Goal: Check status: Check status

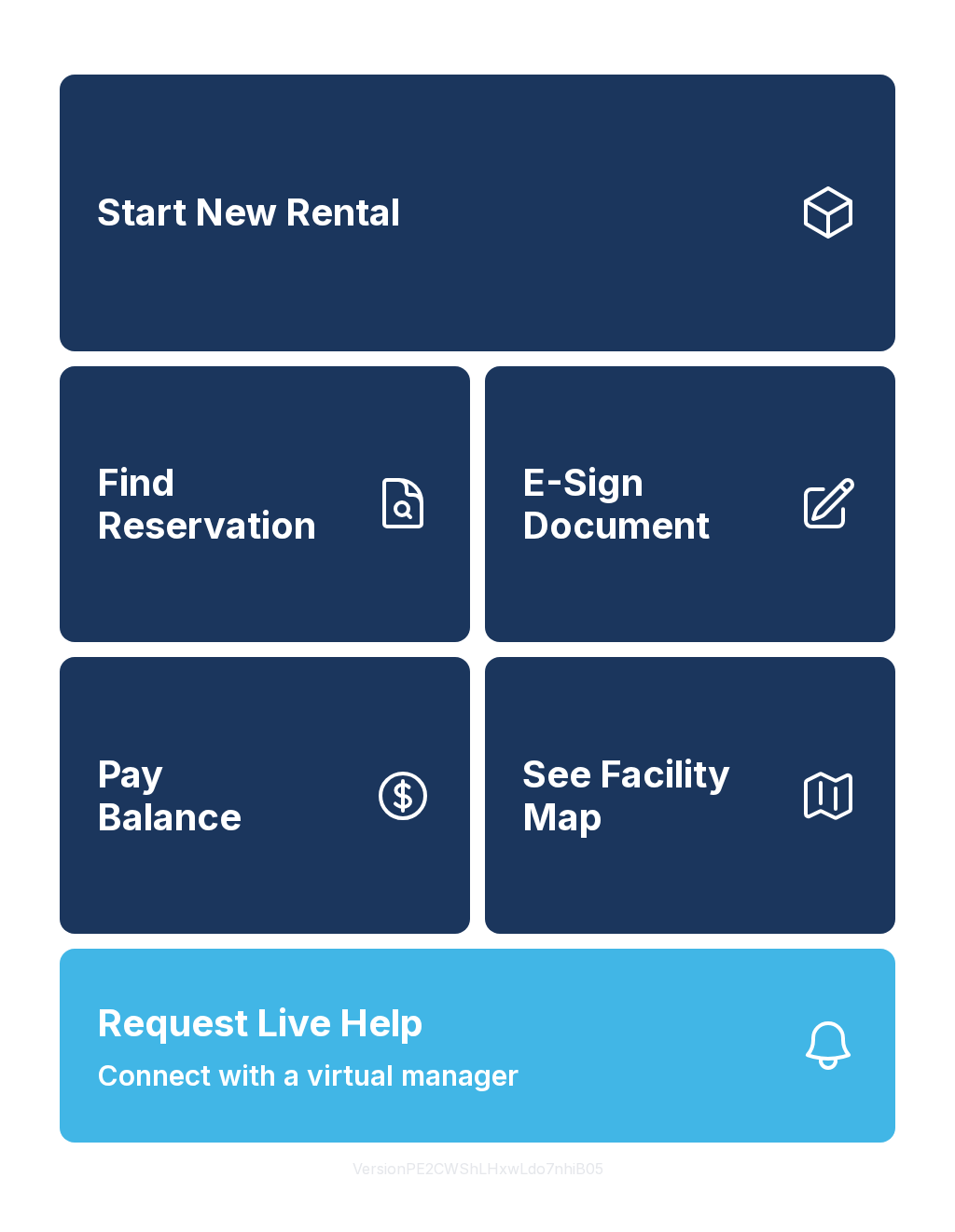
click at [221, 546] on span "Find Reservation" at bounding box center [227, 504] width 261 height 85
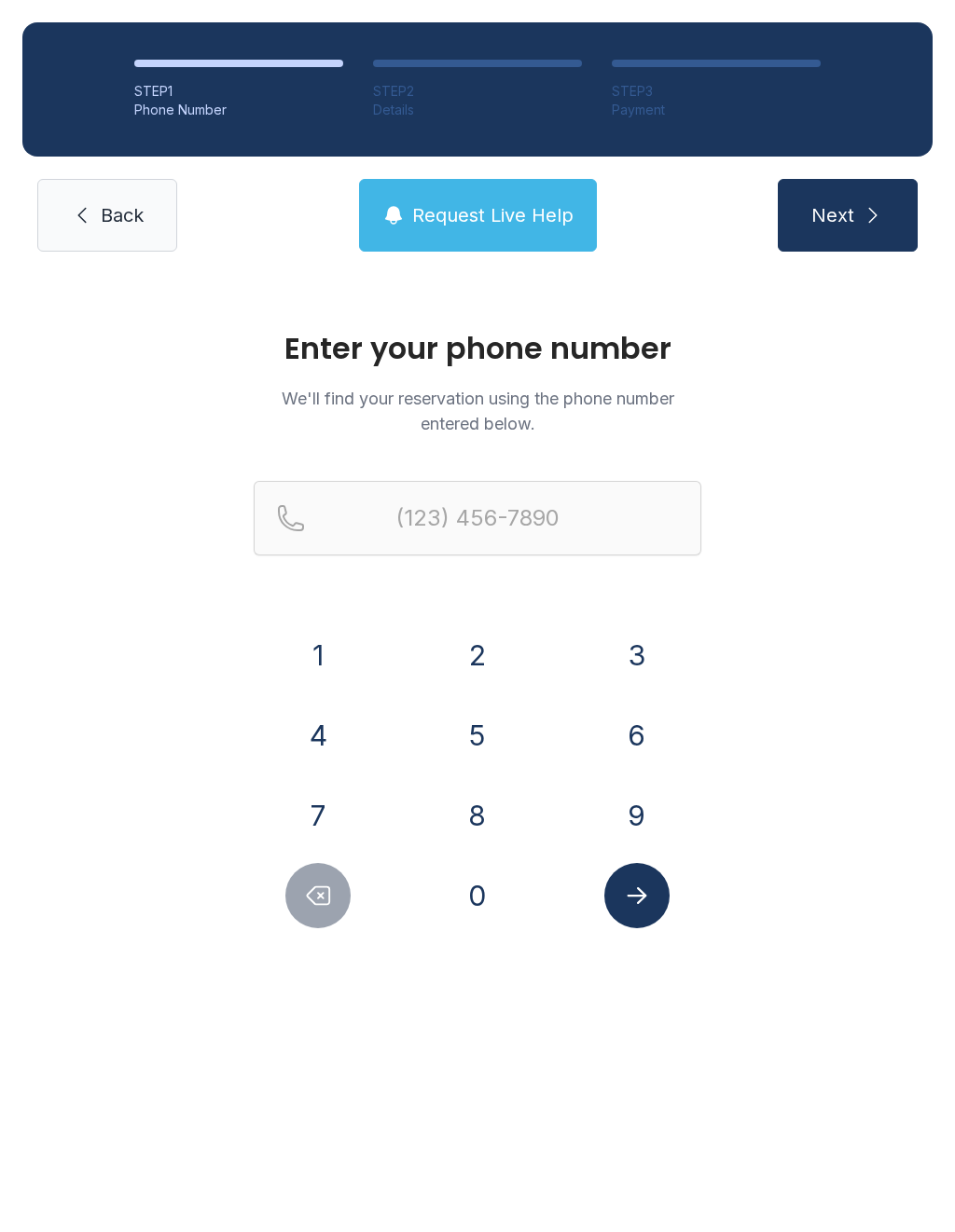
click at [317, 730] on button "4" at bounding box center [317, 735] width 65 height 65
click at [318, 686] on button "1" at bounding box center [317, 655] width 65 height 65
click at [478, 747] on button "5" at bounding box center [477, 735] width 65 height 65
click at [631, 669] on button "3" at bounding box center [637, 655] width 65 height 65
click at [326, 818] on button "7" at bounding box center [317, 815] width 65 height 65
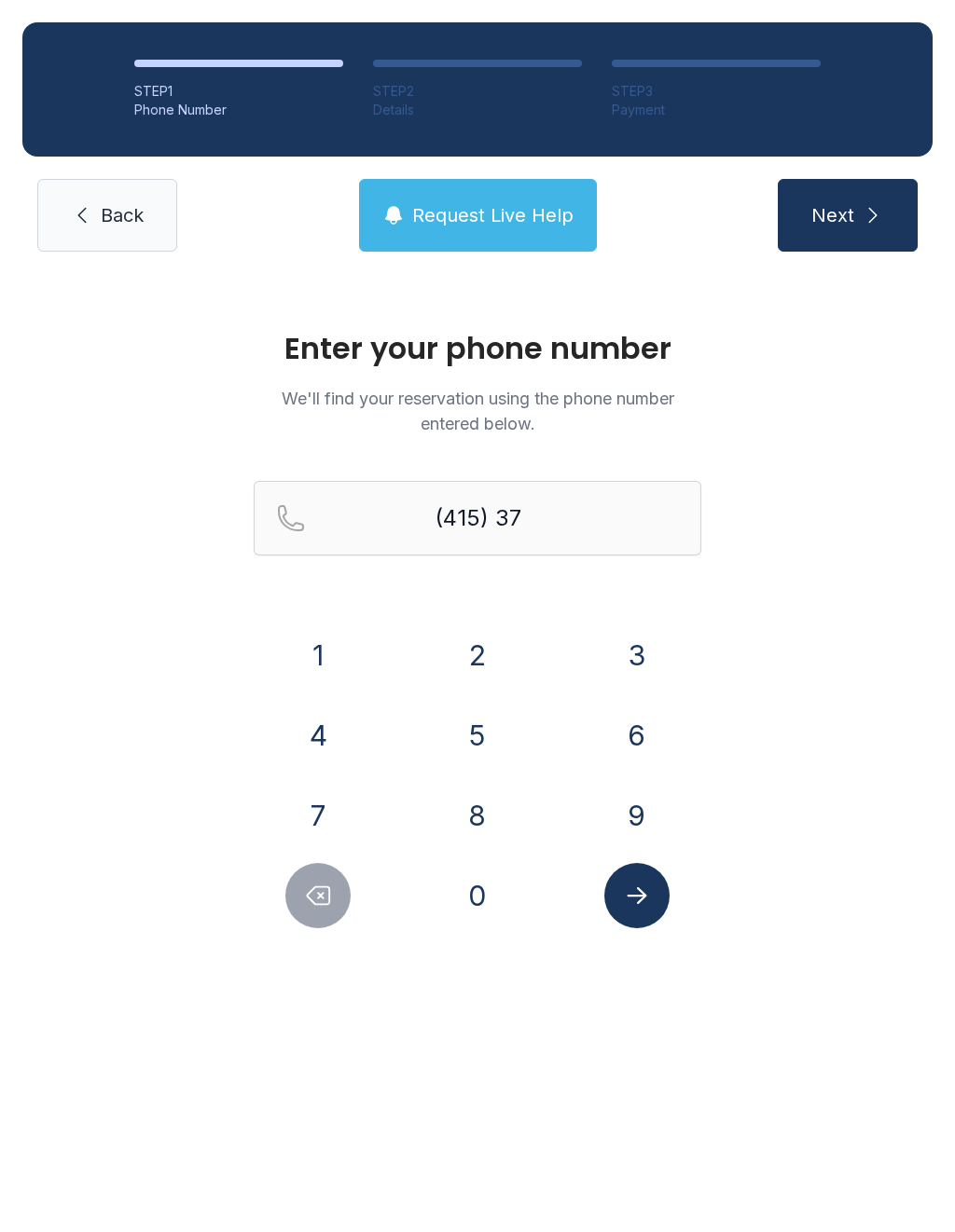
click at [467, 902] on button "0" at bounding box center [477, 896] width 65 height 65
click at [326, 660] on button "1" at bounding box center [317, 655] width 65 height 65
click at [322, 819] on button "7" at bounding box center [317, 815] width 65 height 65
click at [321, 818] on button "7" at bounding box center [317, 815] width 65 height 65
click at [455, 816] on button "8" at bounding box center [477, 815] width 65 height 65
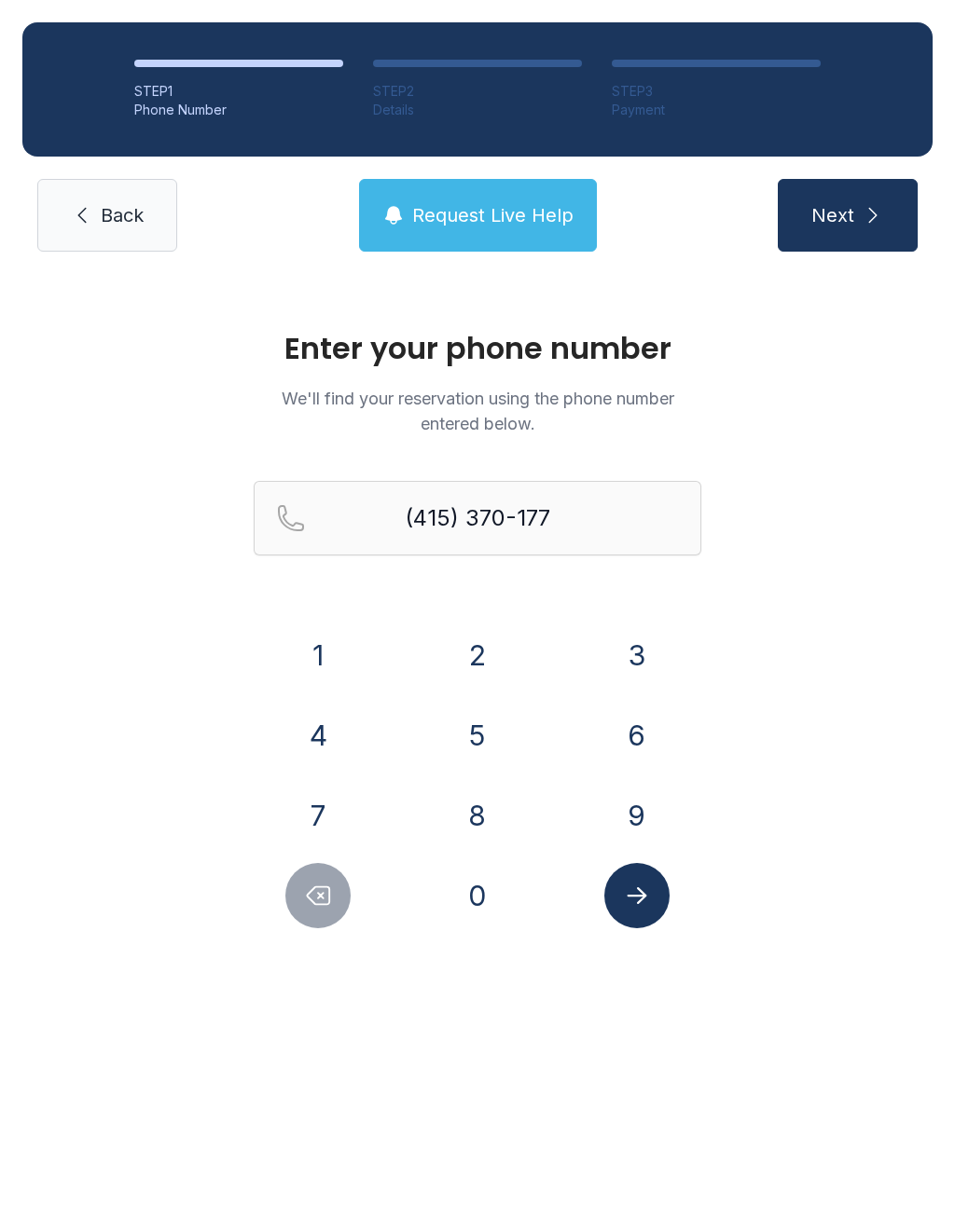
type input "[PHONE_NUMBER]"
click at [638, 912] on button "Submit lookup form" at bounding box center [637, 896] width 65 height 65
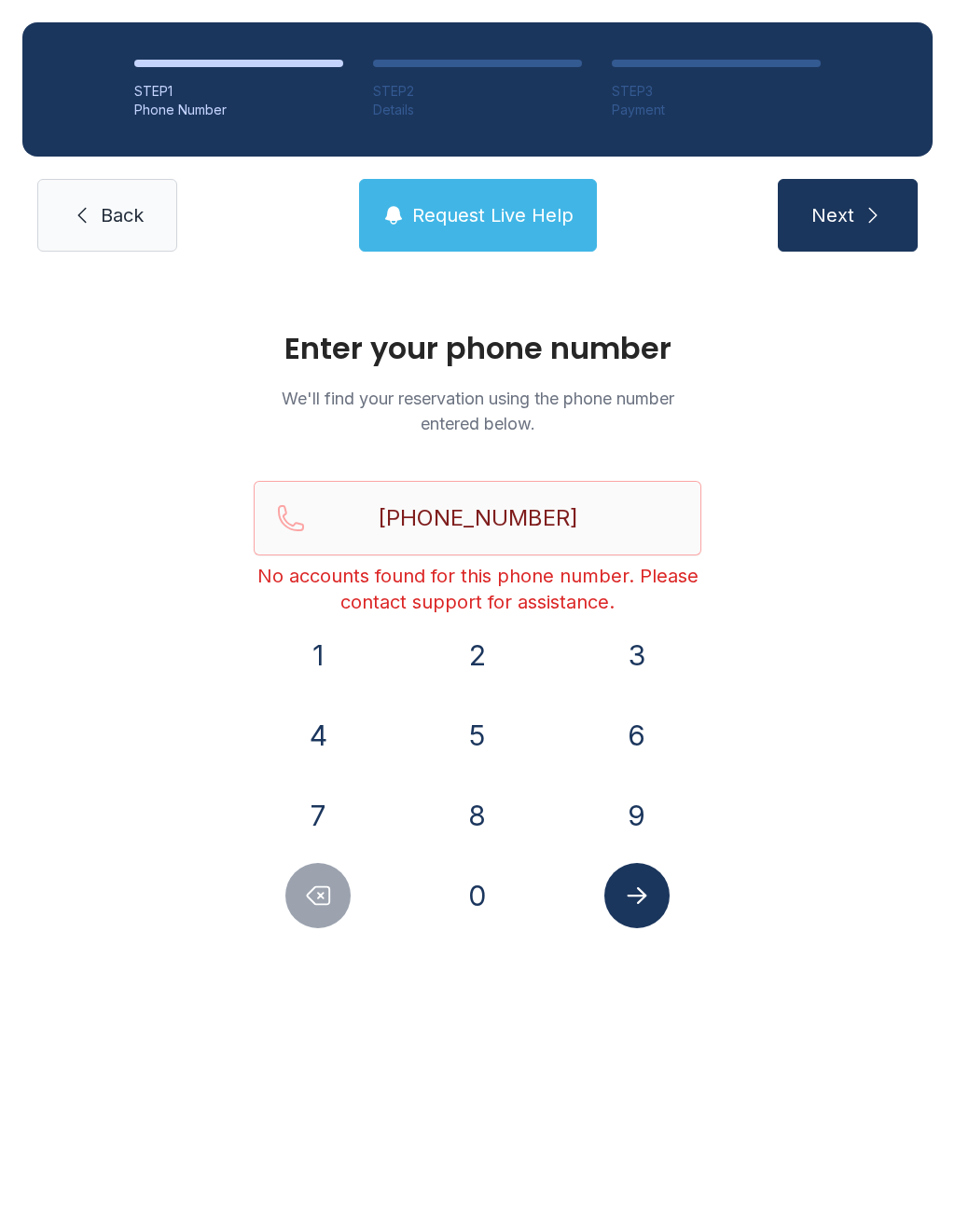
click at [480, 231] on button "Request Live Help" at bounding box center [477, 215] width 238 height 73
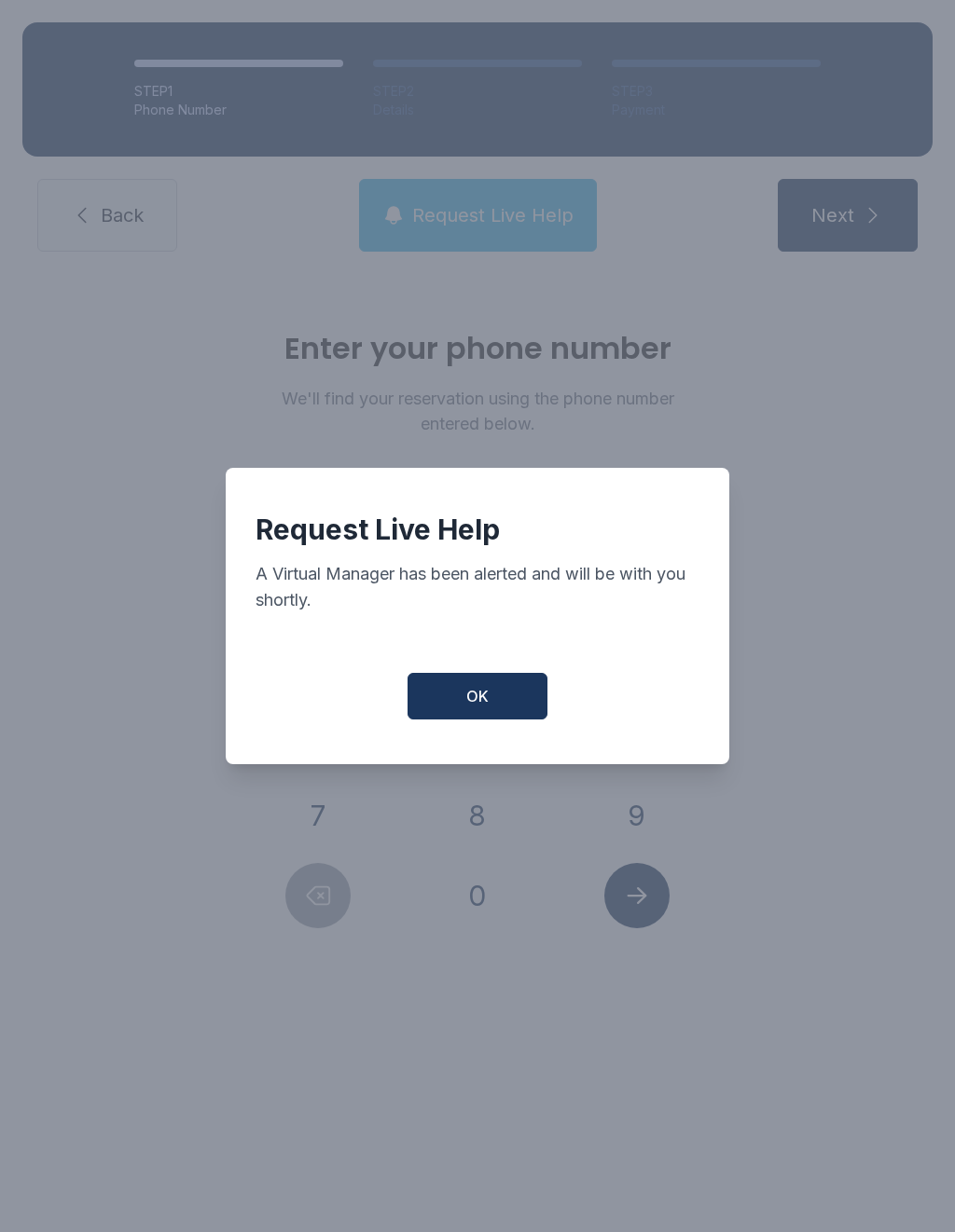
click at [470, 707] on span "OK" at bounding box center [477, 696] width 22 height 22
